Goal: Check status: Check status

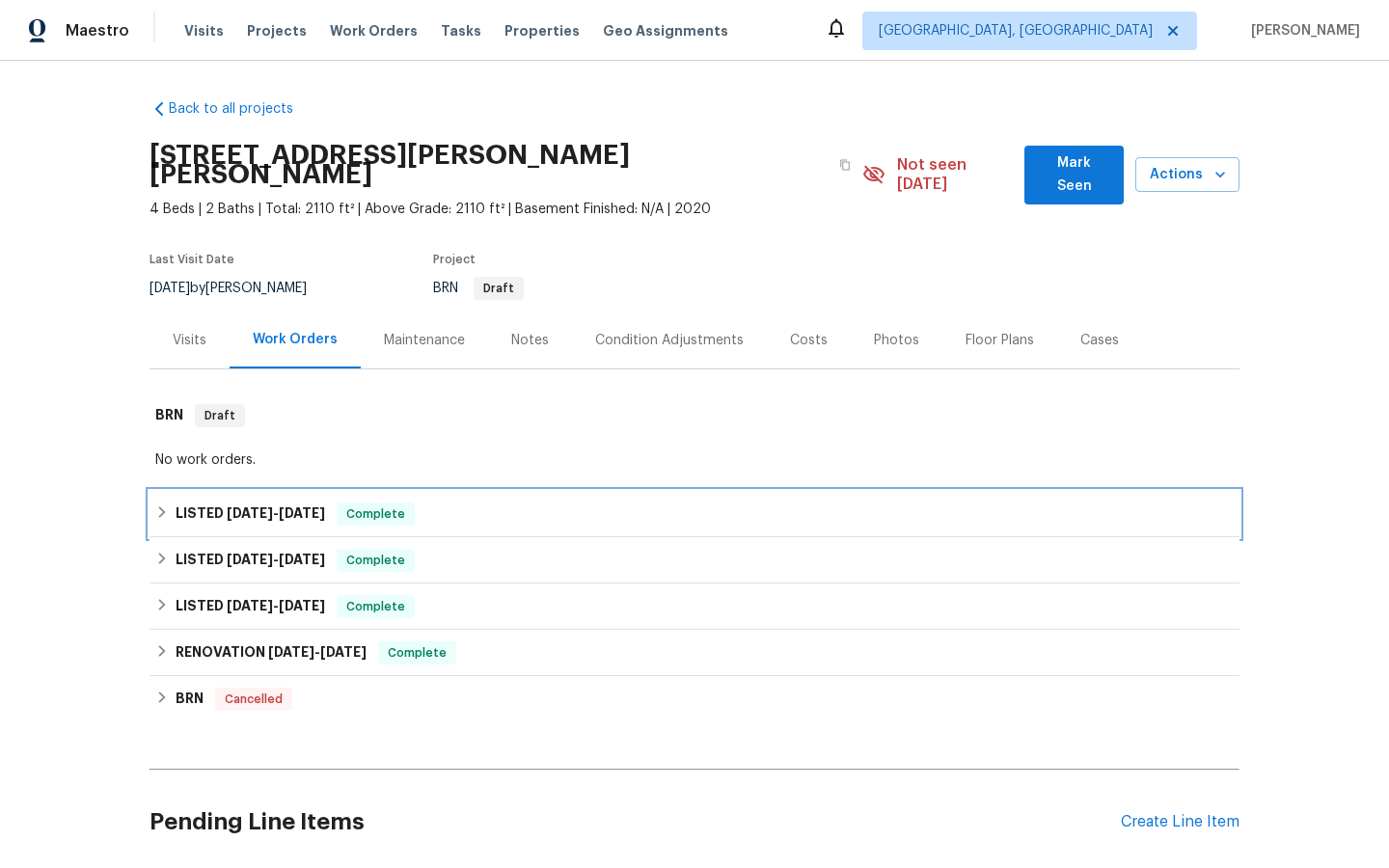
click at [308, 506] on span "[DATE]" at bounding box center [302, 513] width 46 height 14
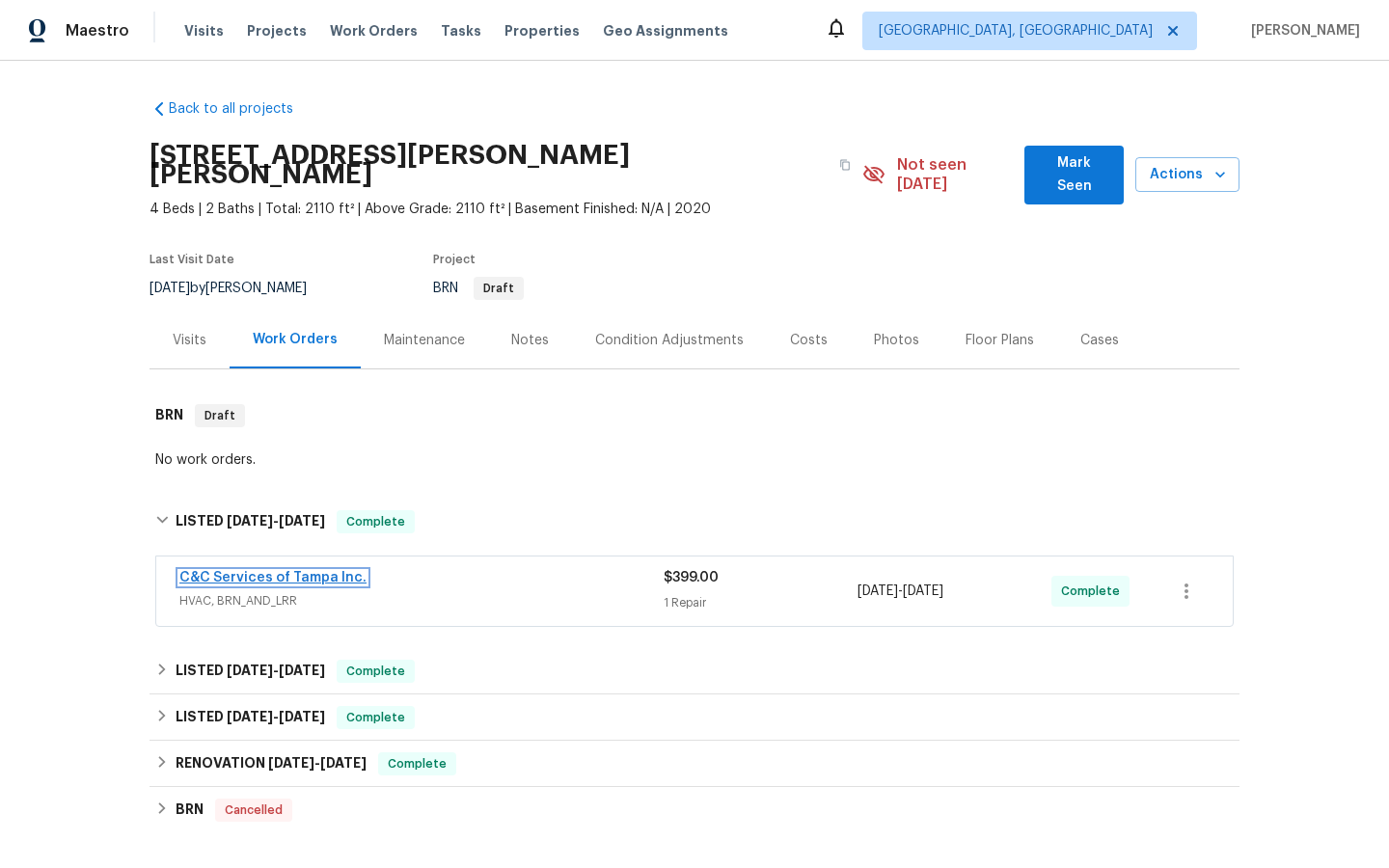
click at [289, 571] on link "C&C Services of Tampa Inc." at bounding box center [274, 578] width 188 height 14
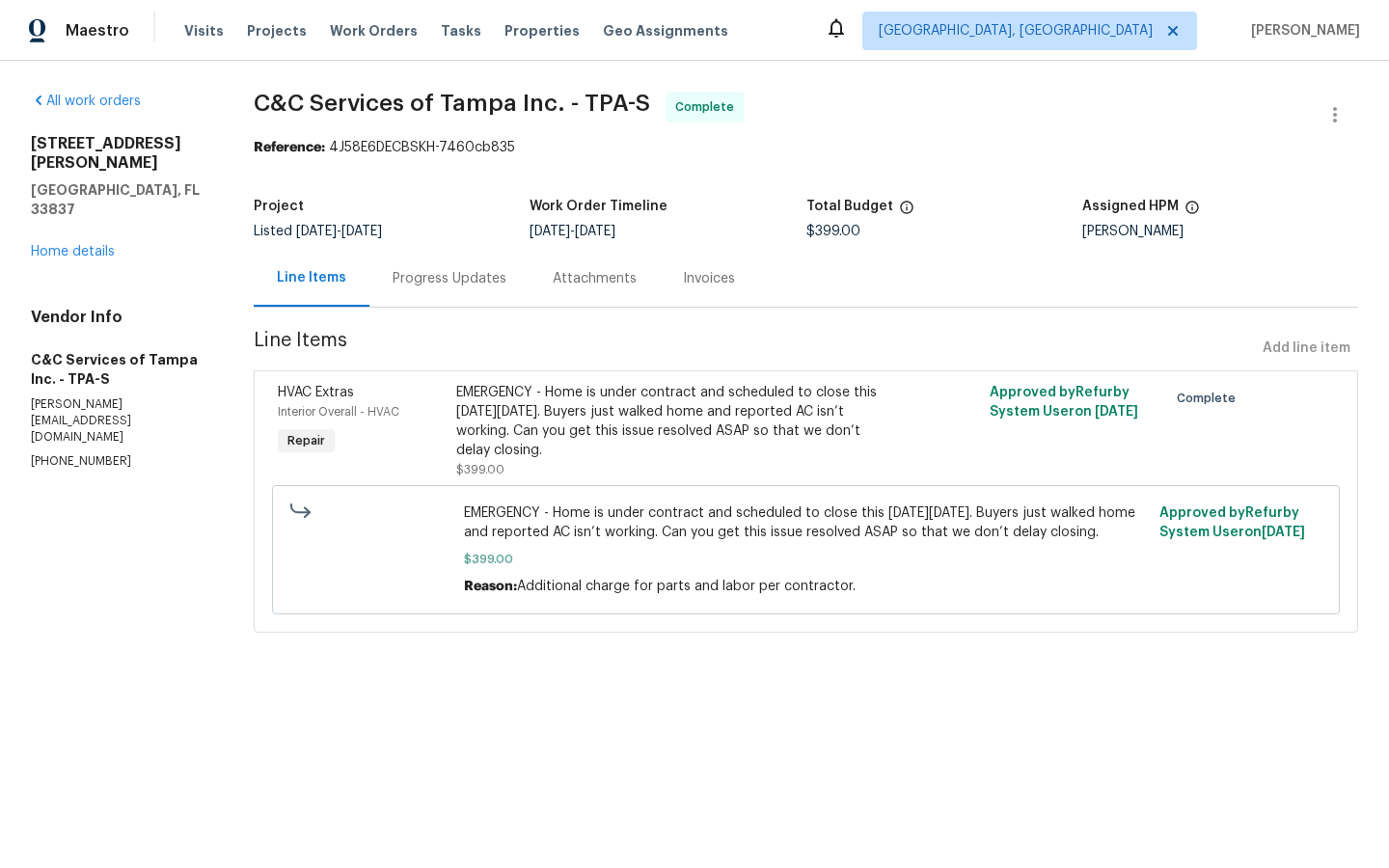
click at [704, 275] on div "Invoices" at bounding box center [709, 278] width 52 height 19
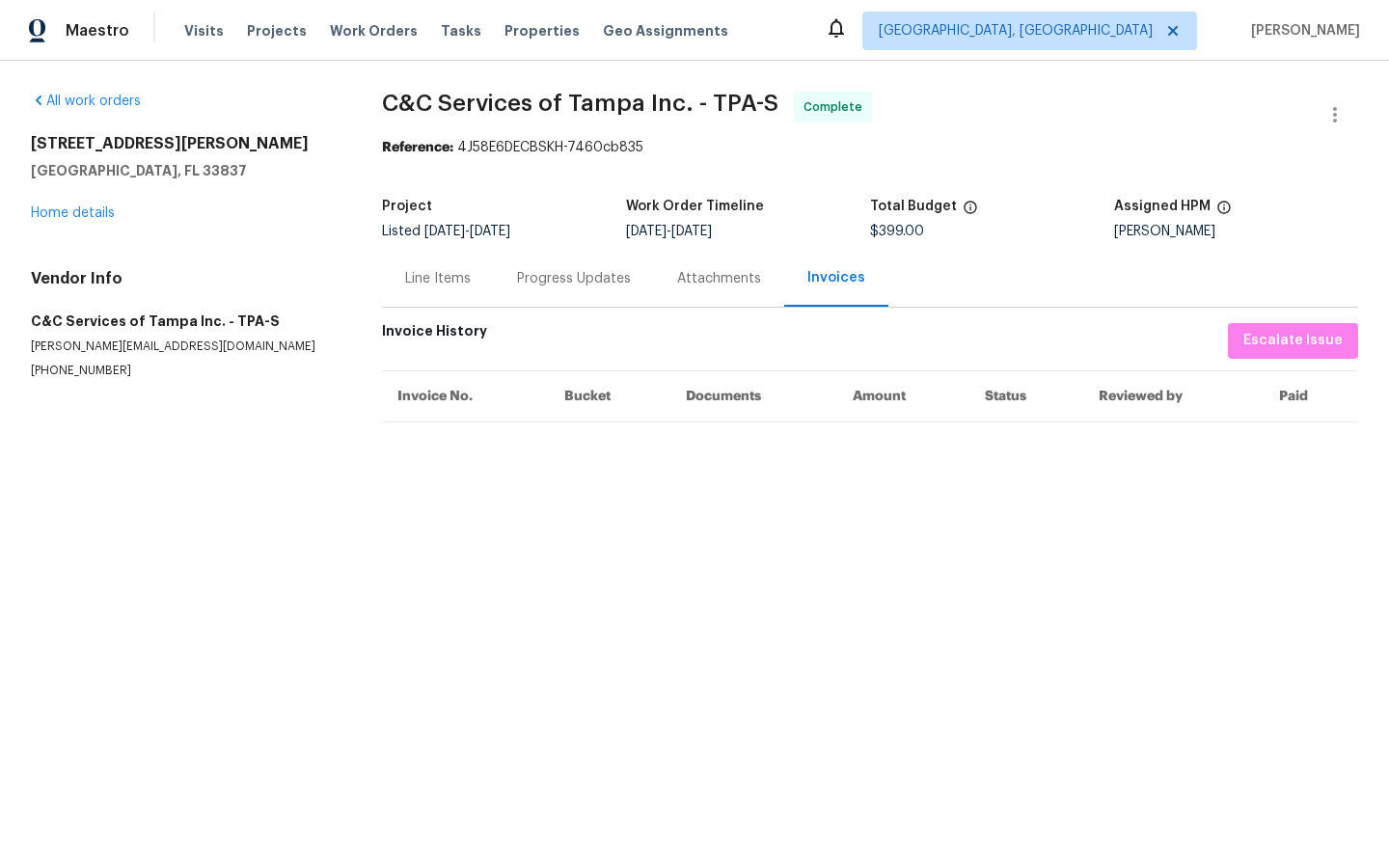
click at [828, 283] on div "Invoices" at bounding box center [836, 277] width 58 height 19
click at [552, 279] on div "Progress Updates" at bounding box center [574, 278] width 114 height 19
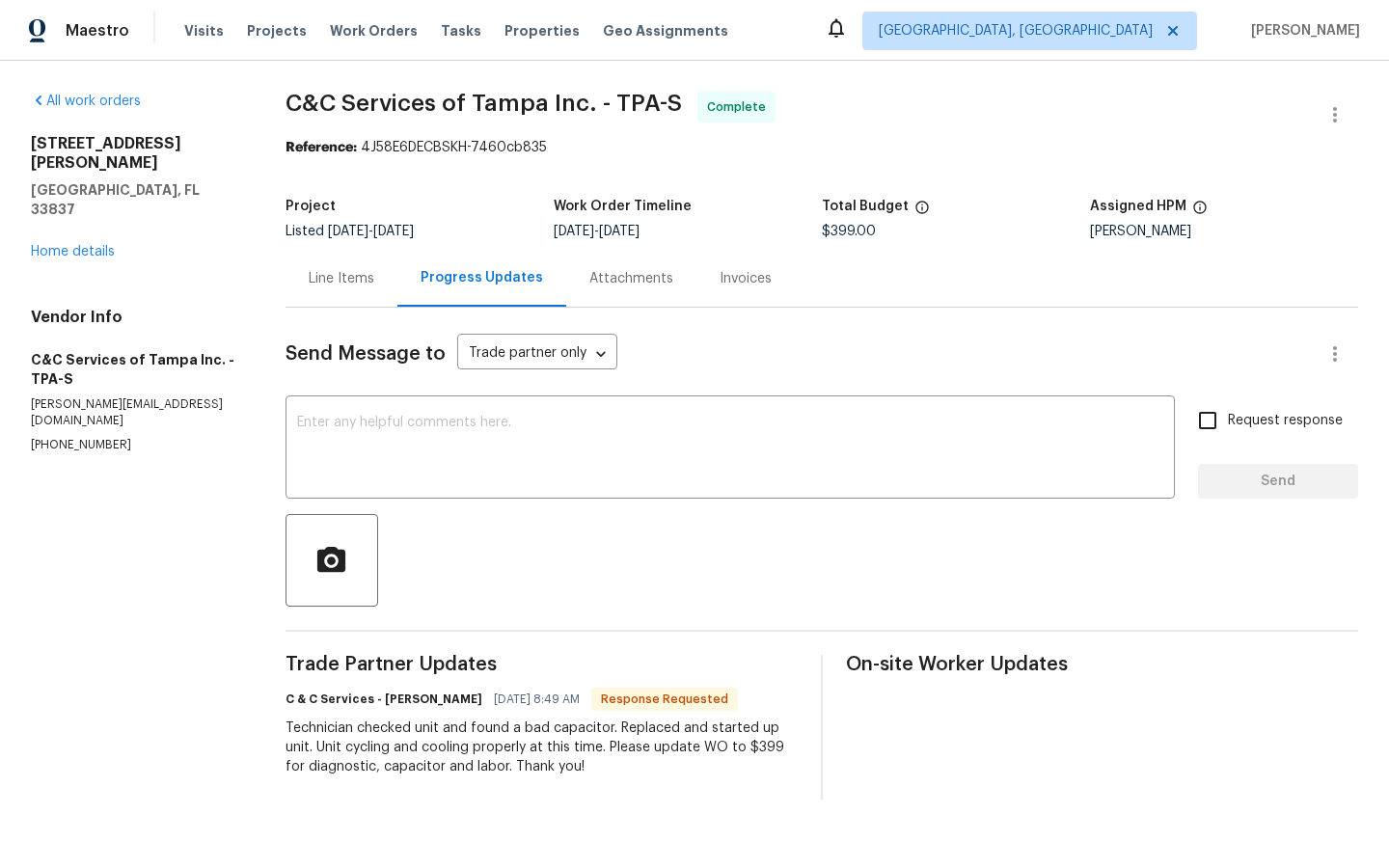
click at [346, 283] on div "Line Items" at bounding box center [341, 278] width 66 height 19
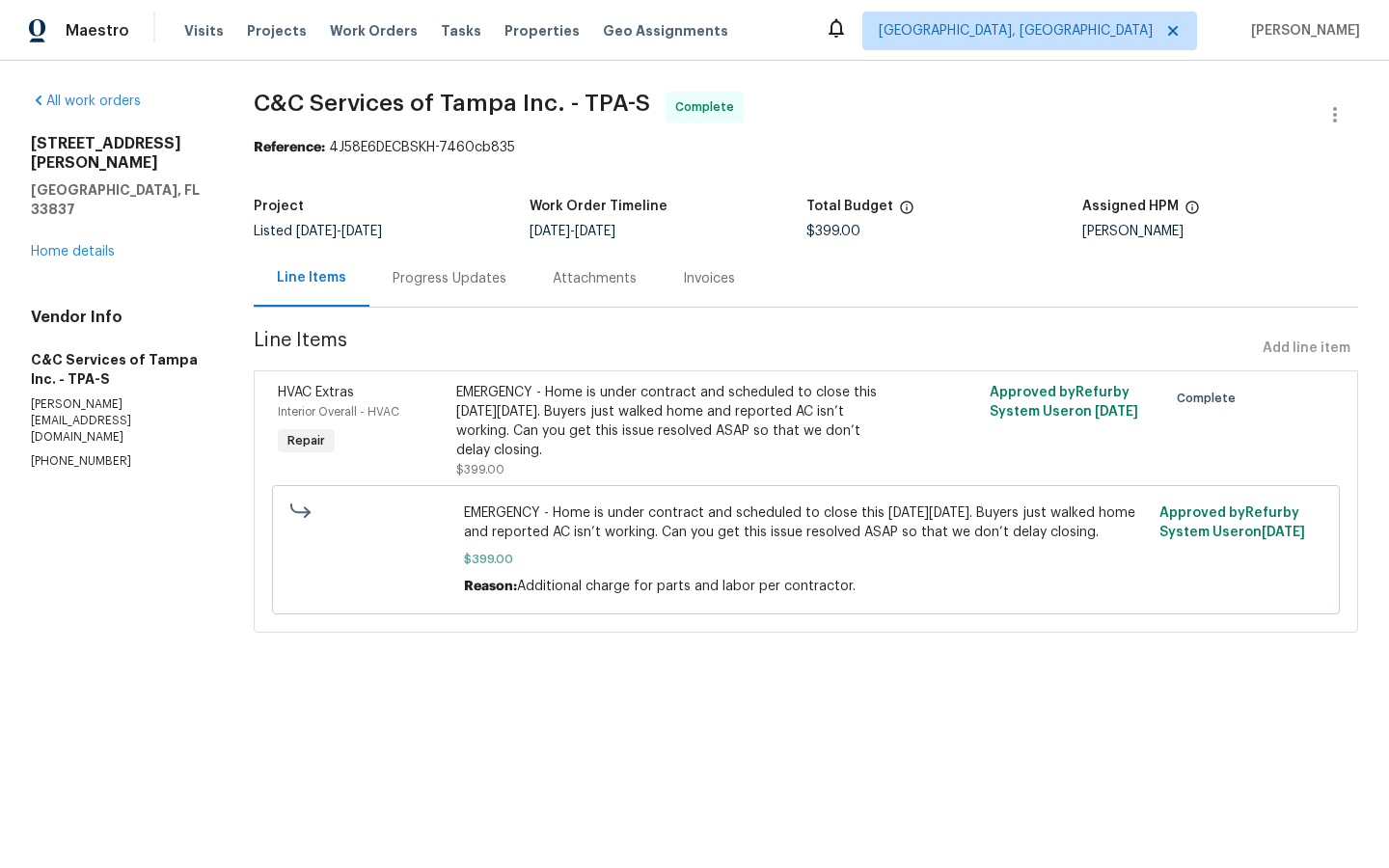
click at [715, 279] on div "Invoices" at bounding box center [709, 278] width 52 height 19
